Goal: Task Accomplishment & Management: Manage account settings

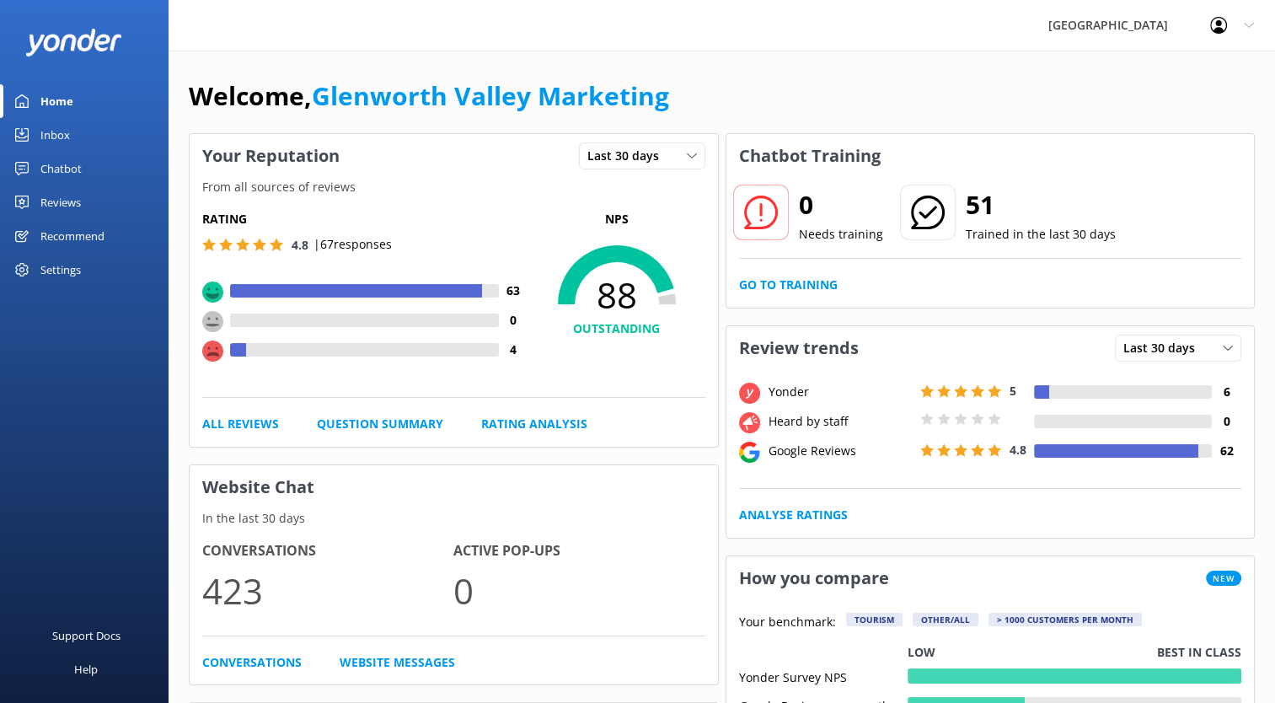
click at [72, 271] on div "Settings" at bounding box center [60, 270] width 40 height 34
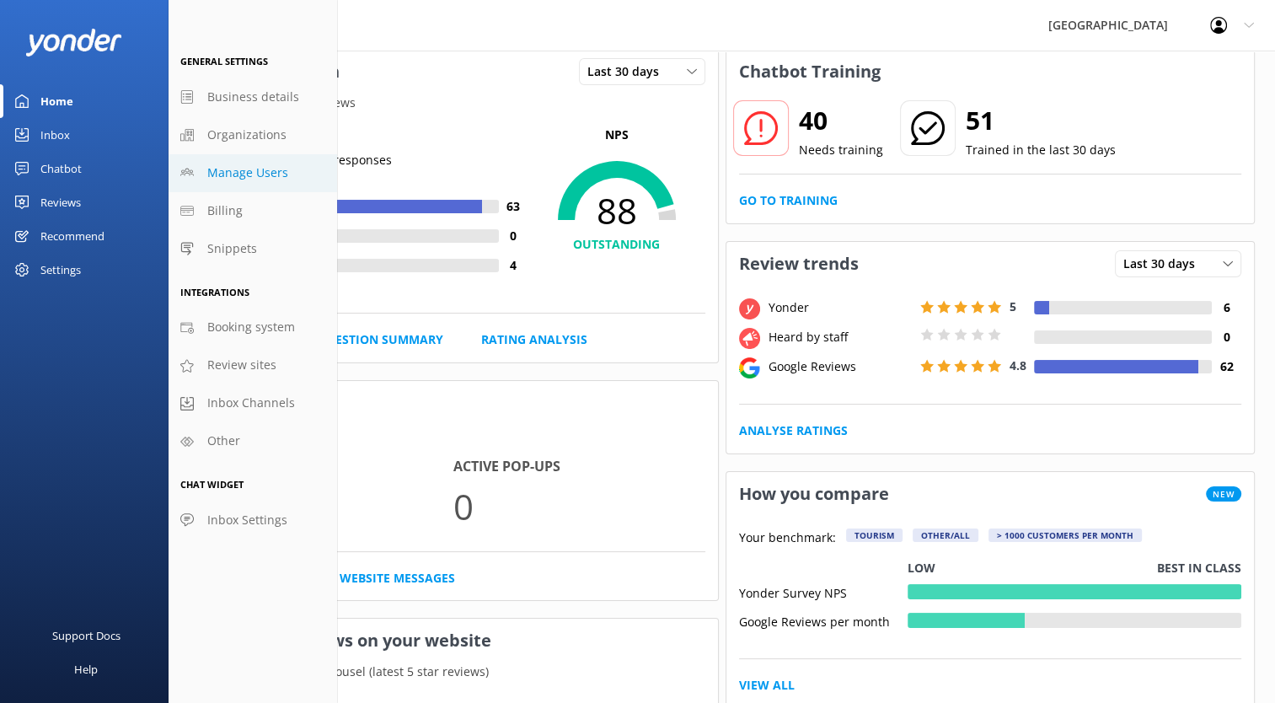
scroll to position [84, 0]
click at [258, 138] on span "Organizations" at bounding box center [246, 135] width 79 height 19
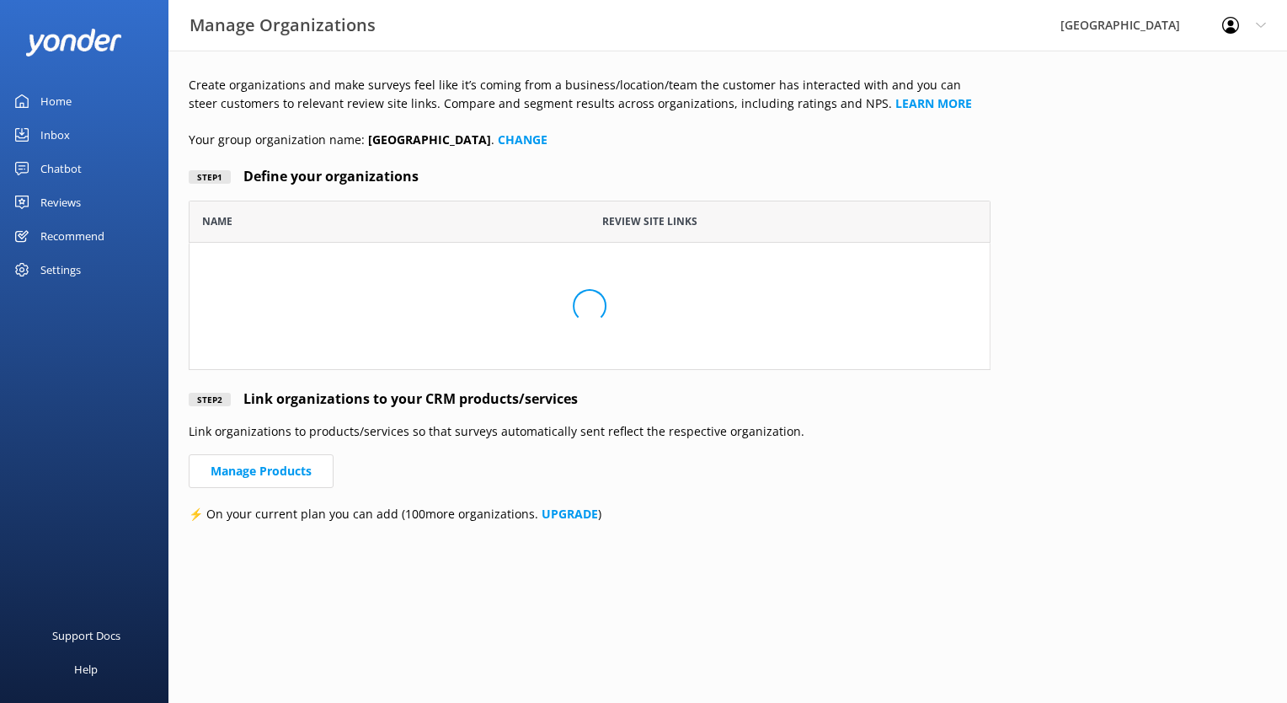
scroll to position [181, 789]
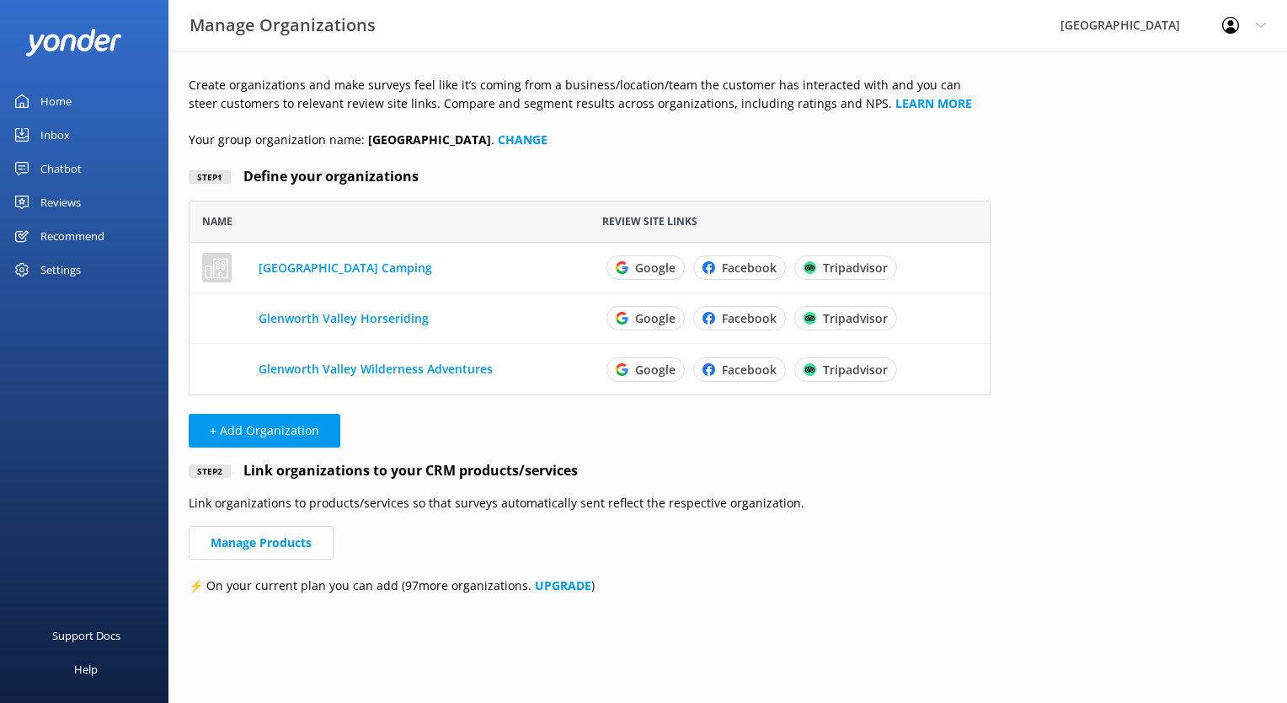
click at [1267, 22] on div "Profile Settings Logout" at bounding box center [1244, 25] width 86 height 51
click at [1227, 70] on link "Profile Settings" at bounding box center [1204, 72] width 168 height 42
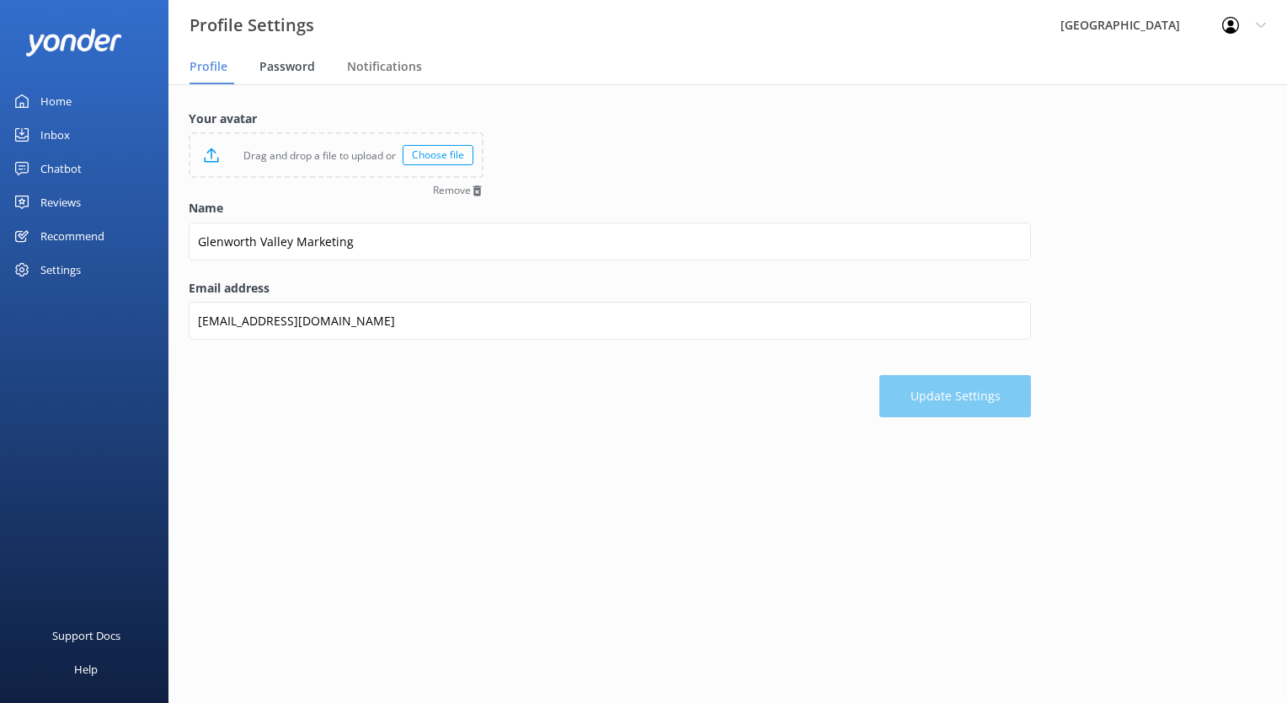
click at [294, 62] on span "Password" at bounding box center [287, 66] width 56 height 17
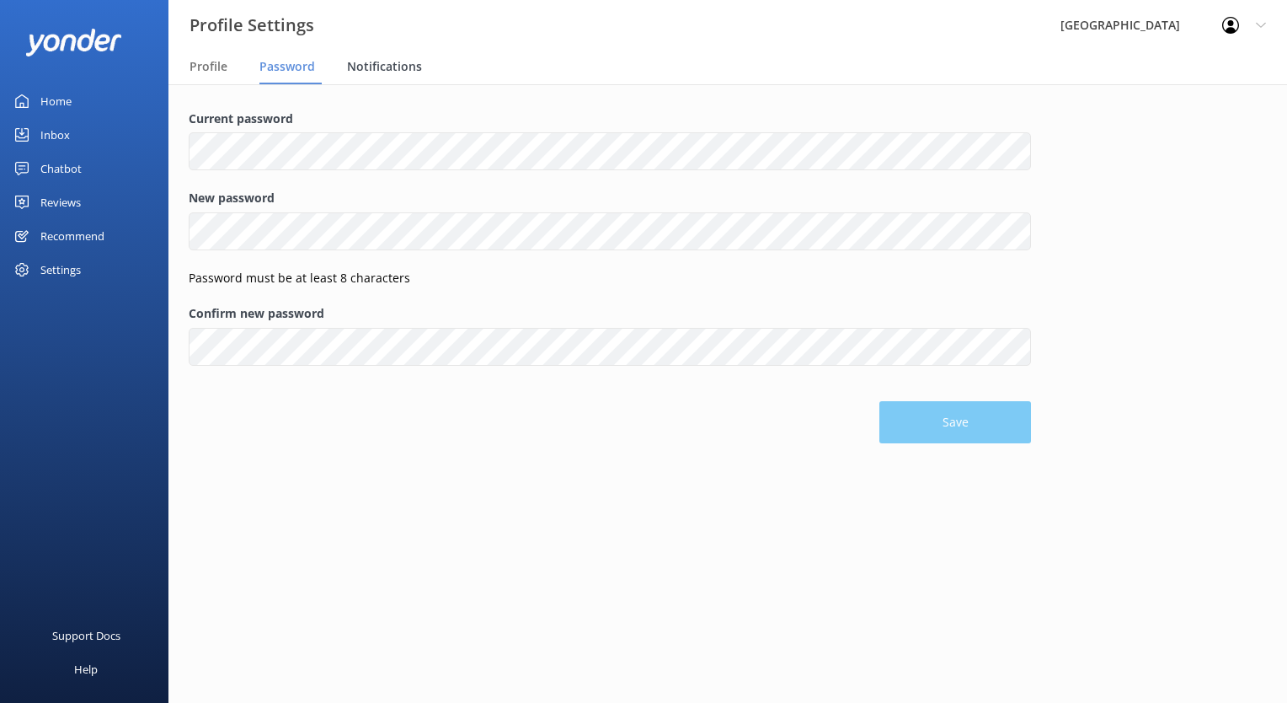
click at [377, 66] on span "Notifications" at bounding box center [384, 66] width 75 height 17
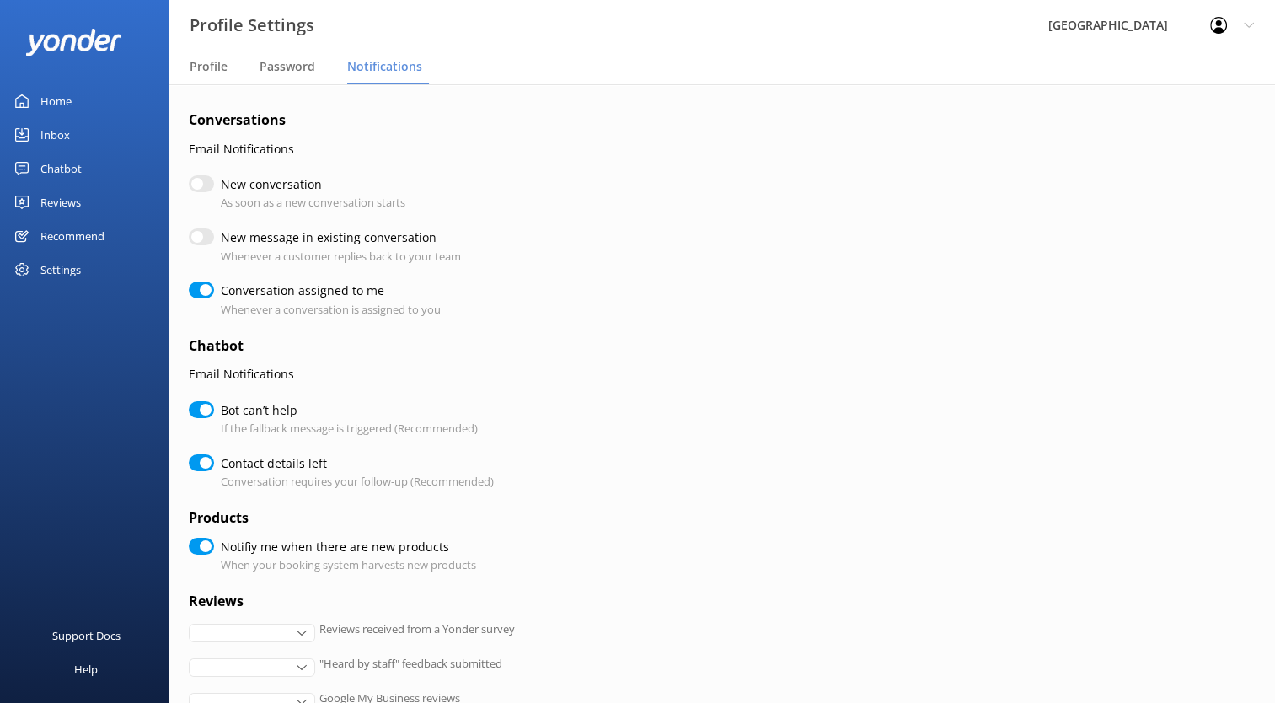
checkbox input "true"
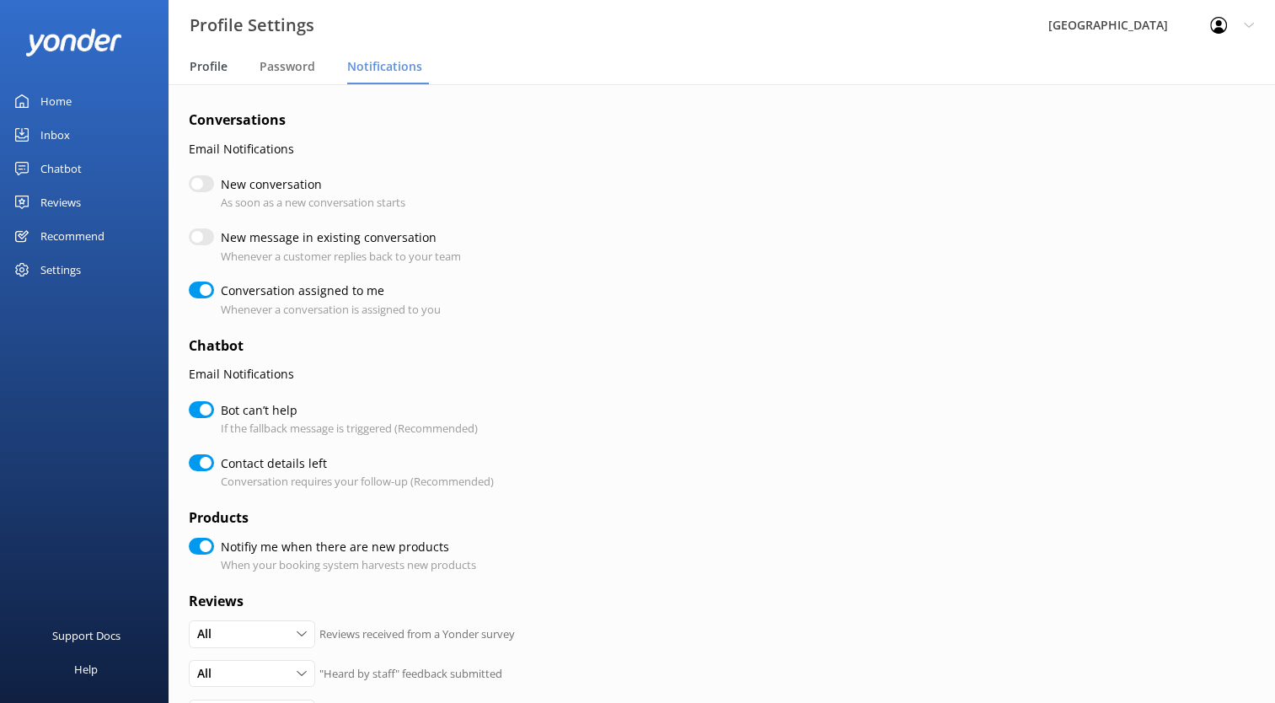
click at [205, 69] on span "Profile" at bounding box center [209, 66] width 38 height 17
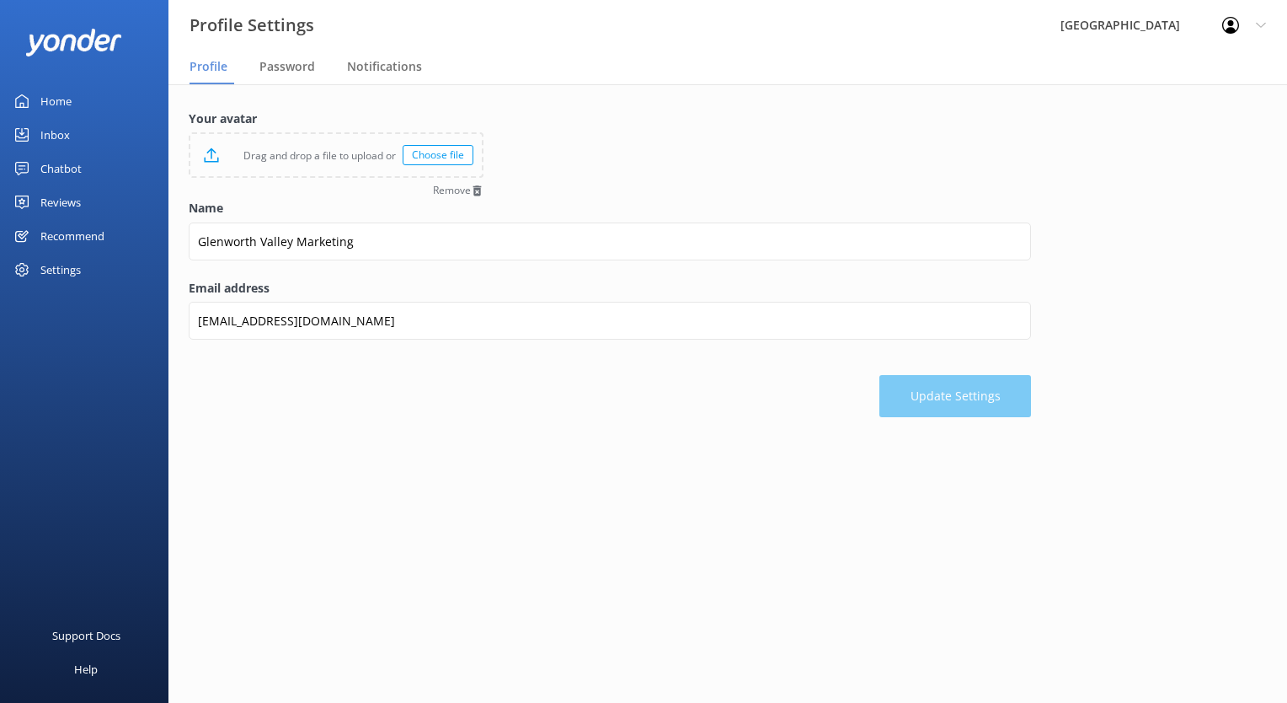
click at [1250, 25] on div "Profile Settings Logout" at bounding box center [1244, 25] width 86 height 51
click at [1193, 80] on link "Profile Settings" at bounding box center [1204, 72] width 168 height 42
